Goal: Transaction & Acquisition: Purchase product/service

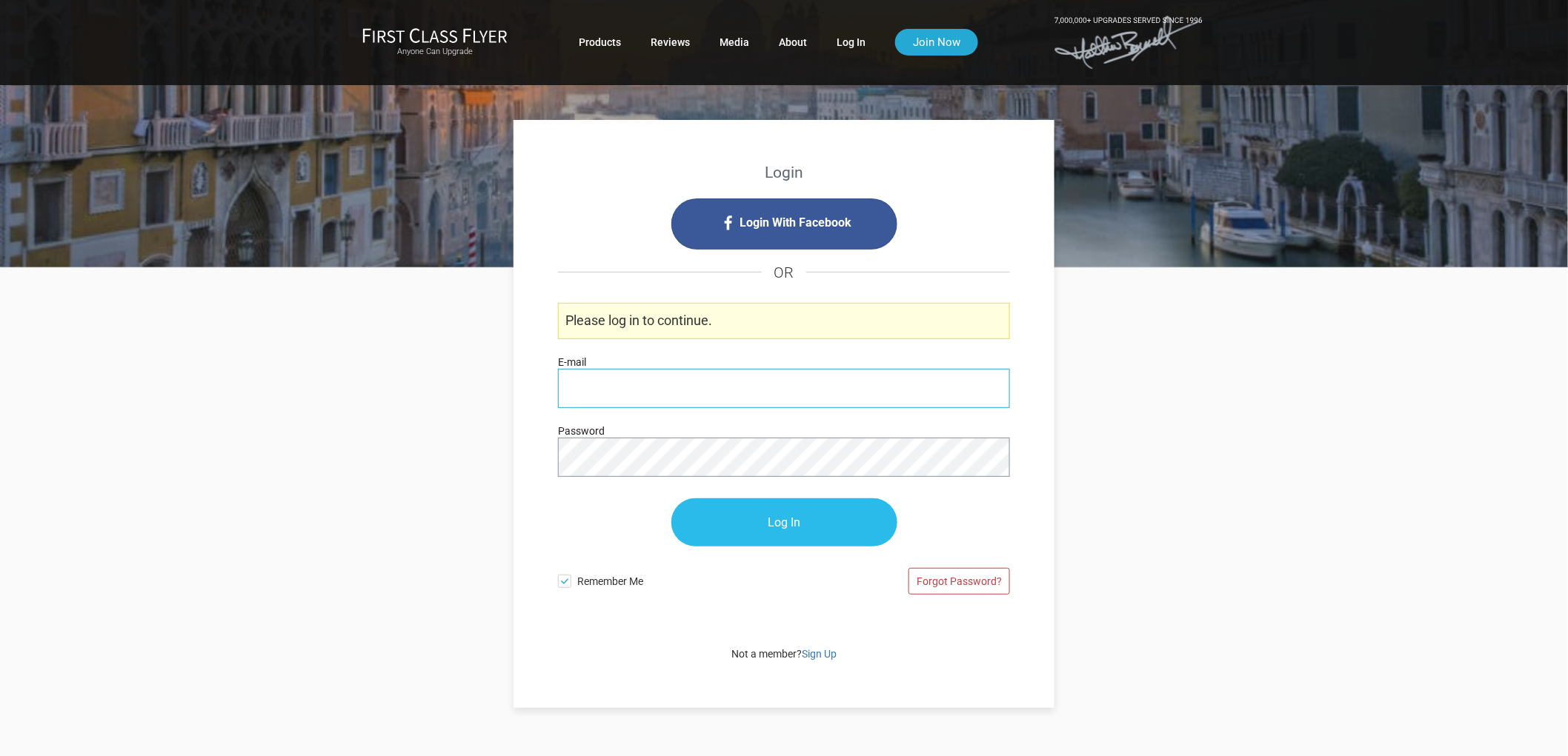
type input "[PERSON_NAME][EMAIL_ADDRESS][DOMAIN_NAME]"
click at [738, 496] on p "Log In" at bounding box center [784, 522] width 452 height 78
click at [746, 521] on input "Log In" at bounding box center [784, 523] width 226 height 48
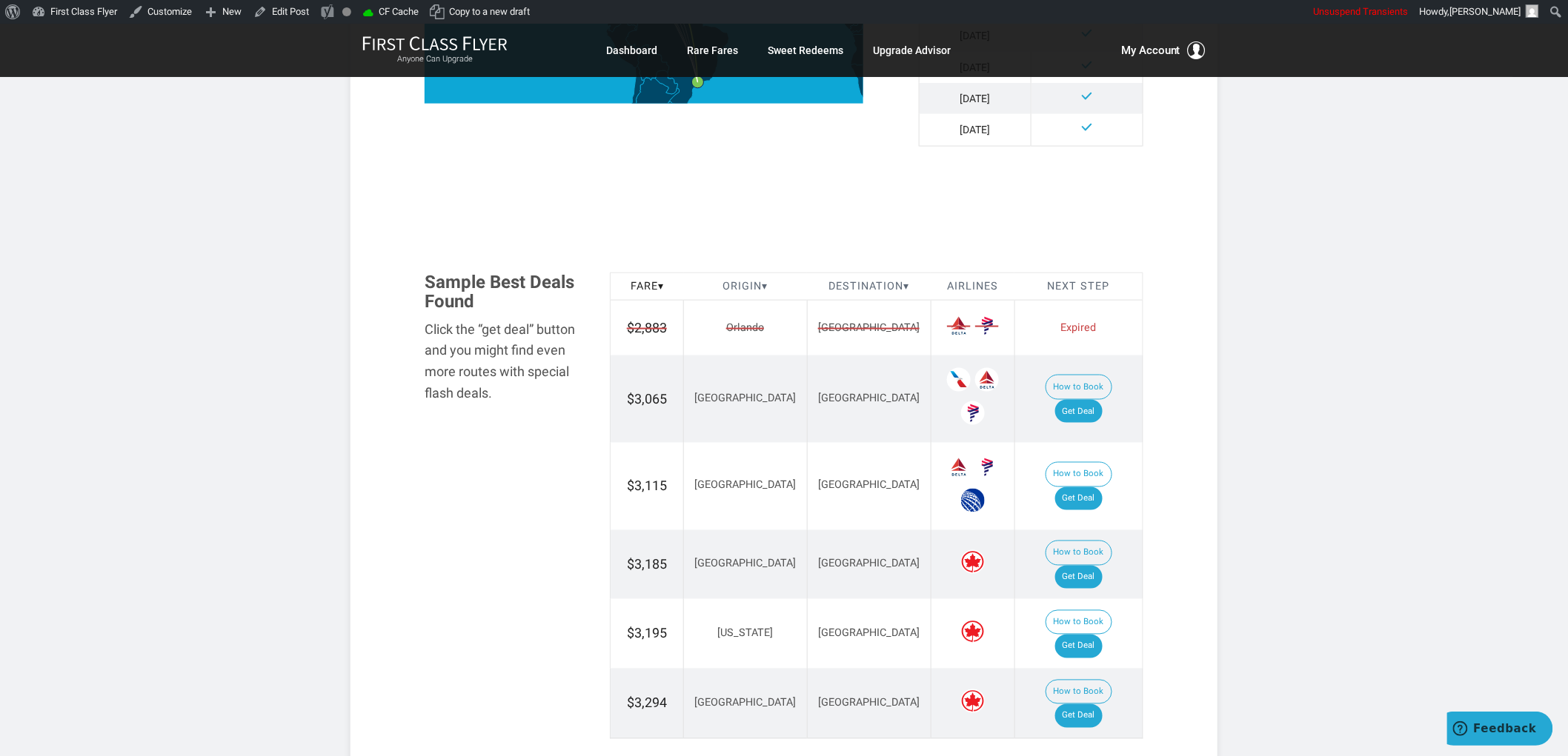
scroll to position [576, 0]
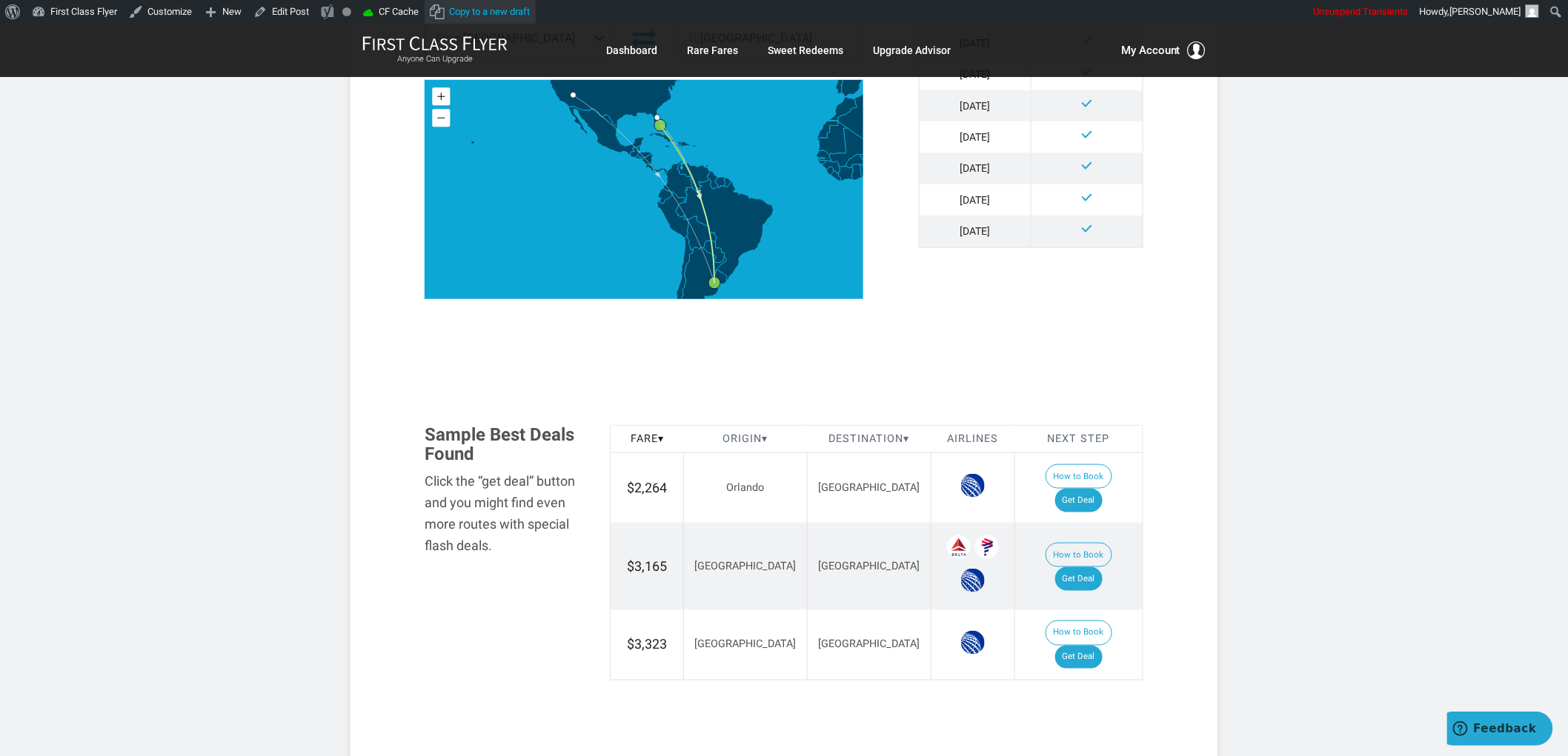
scroll to position [329, 0]
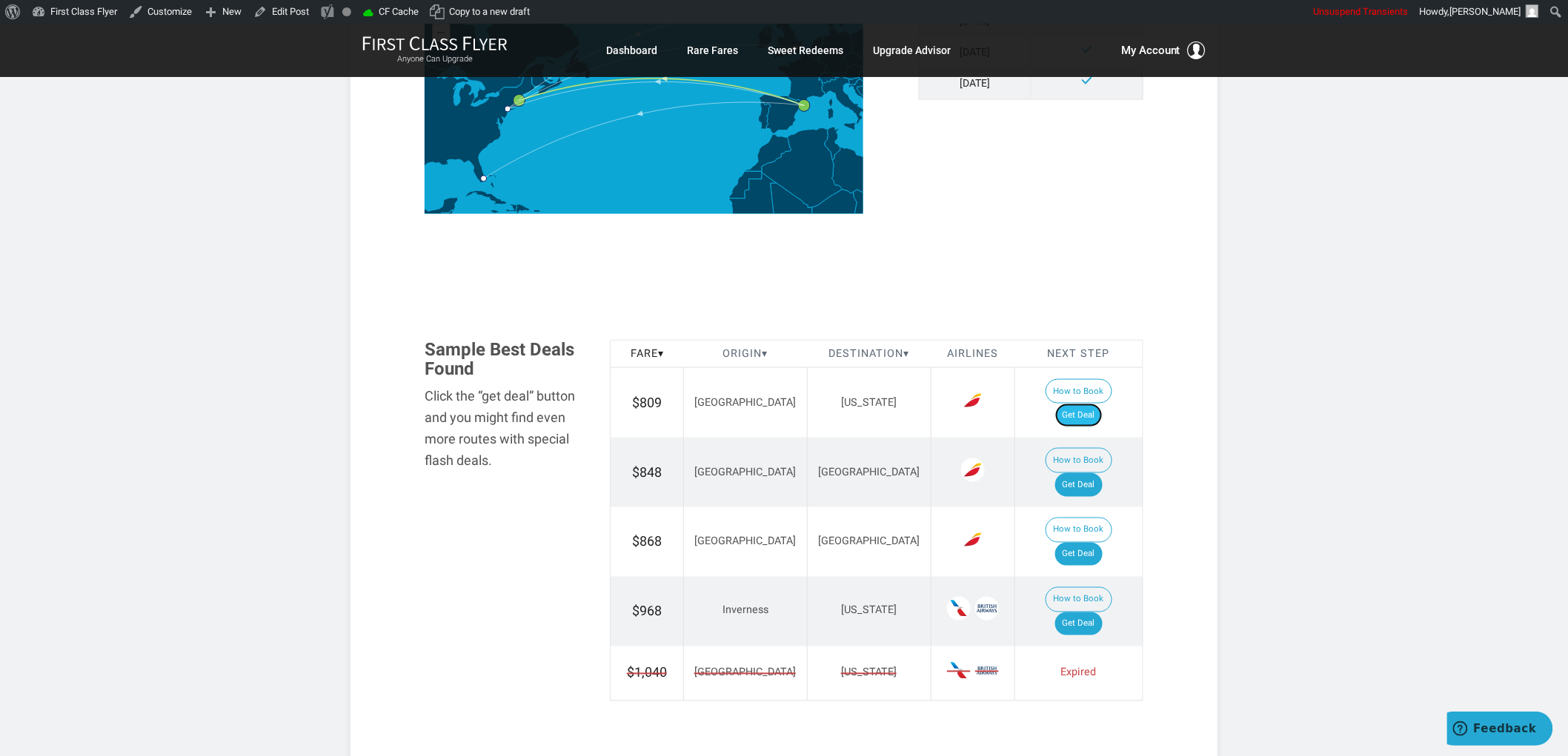
click at [1103, 404] on link "Get Deal" at bounding box center [1079, 416] width 47 height 24
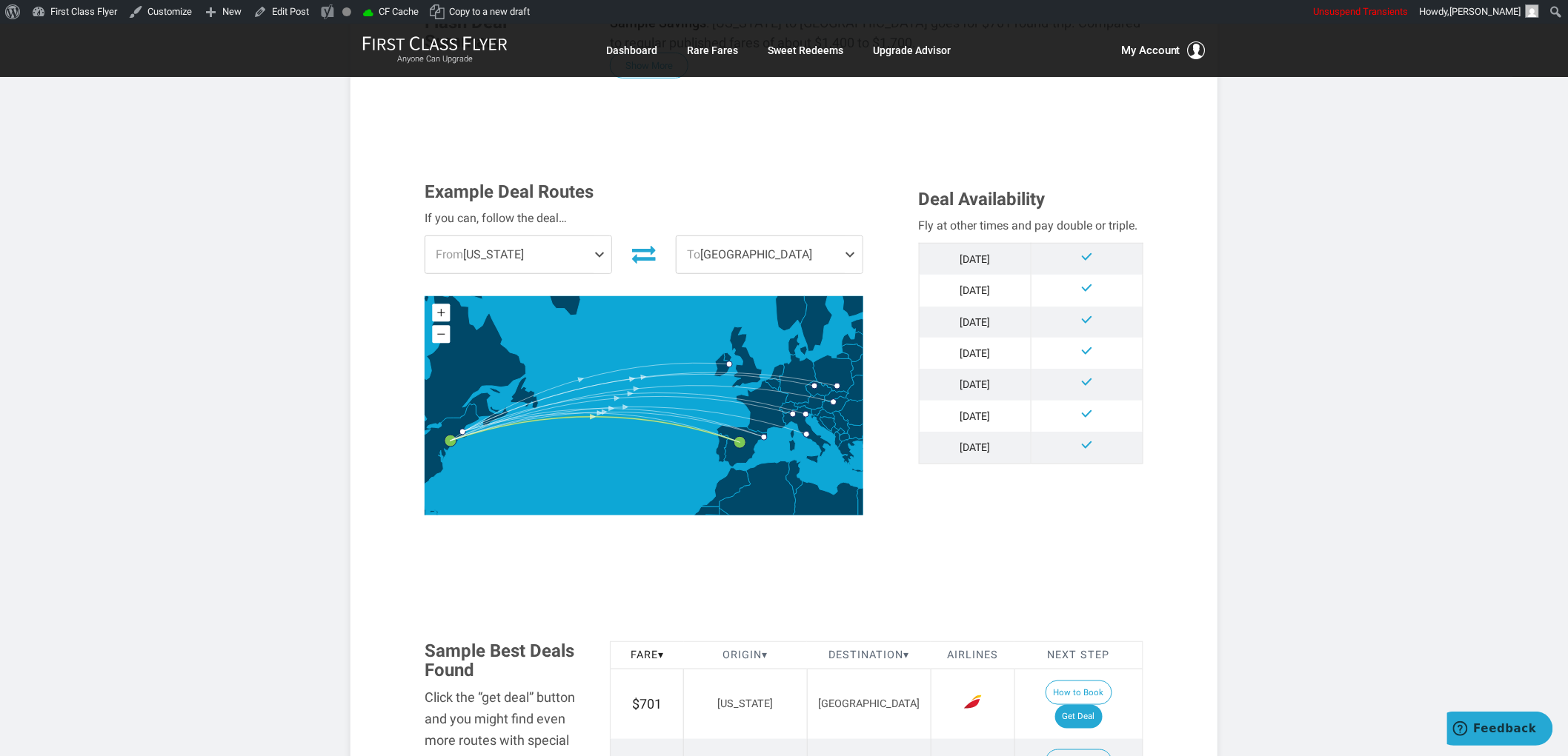
scroll to position [658, 0]
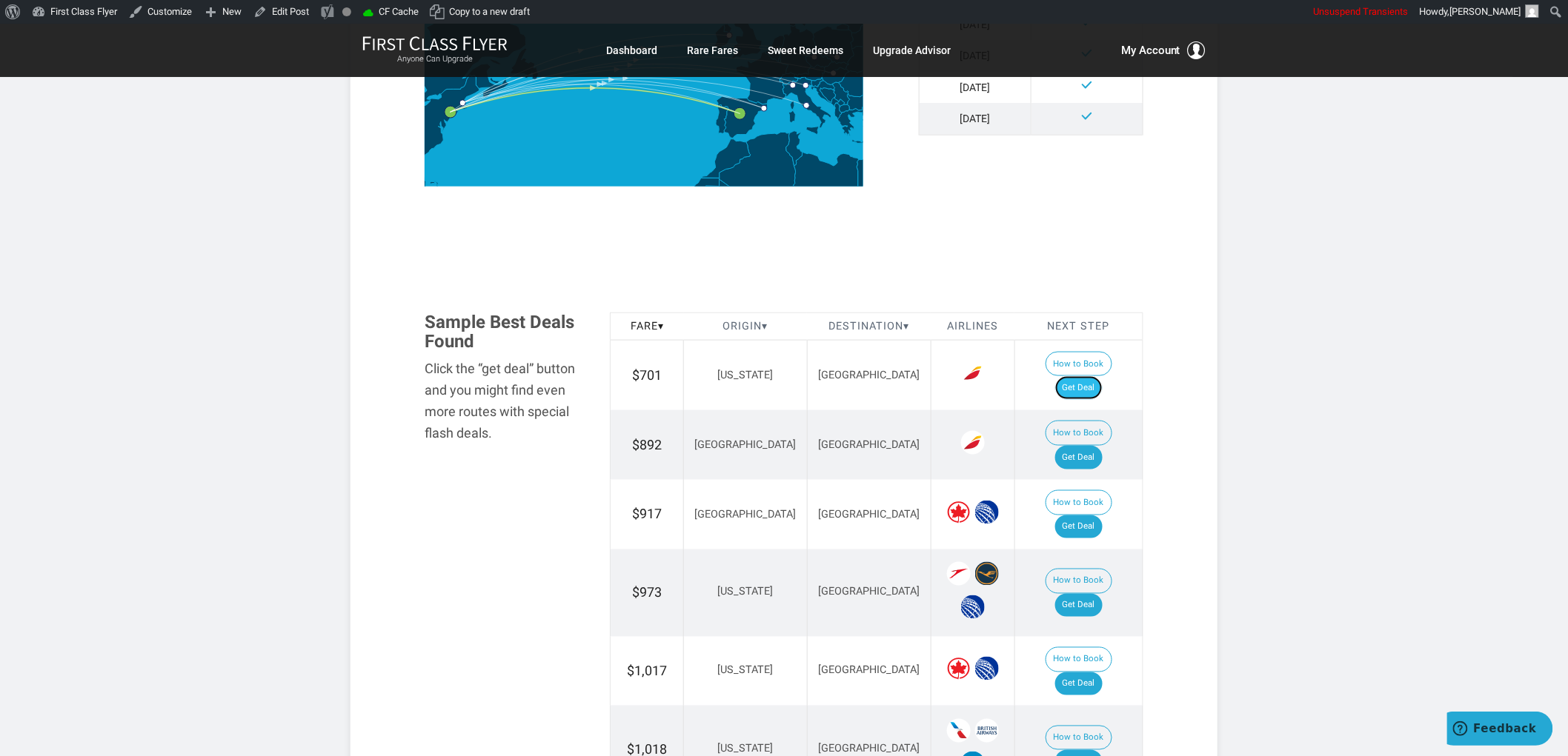
click at [1100, 376] on link "Get Deal" at bounding box center [1079, 388] width 47 height 24
